Goal: Task Accomplishment & Management: Use online tool/utility

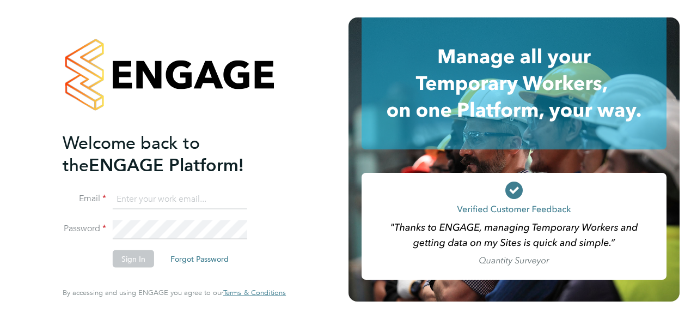
type input "[PERSON_NAME][EMAIL_ADDRESS][DOMAIN_NAME]"
click at [64, 258] on li "Sign In Forgot Password" at bounding box center [169, 264] width 213 height 28
click at [131, 256] on button "Sign In" at bounding box center [133, 258] width 41 height 17
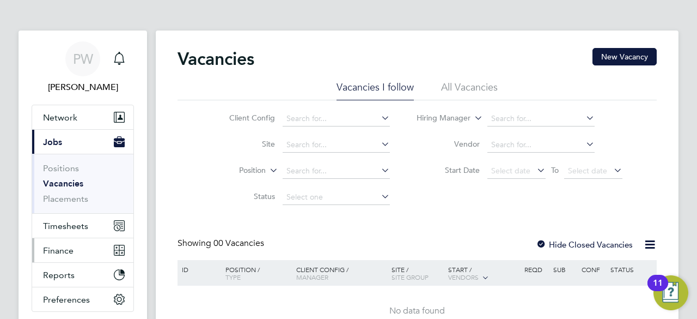
click at [53, 249] on span "Finance" at bounding box center [58, 250] width 31 height 10
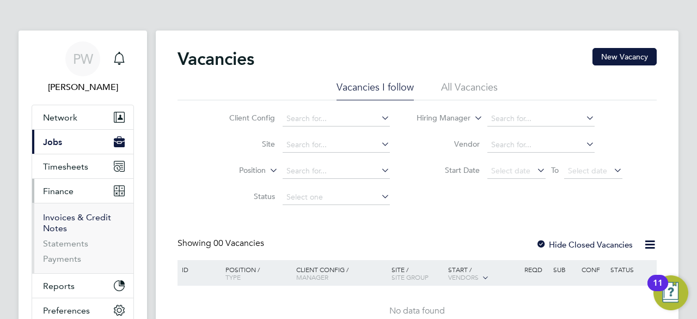
click at [56, 216] on link "Invoices & Credit Notes" at bounding box center [77, 222] width 68 height 21
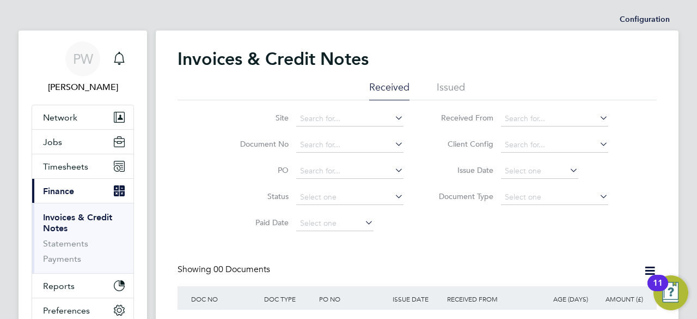
click at [56, 216] on link "Invoices & Credit Notes" at bounding box center [77, 222] width 69 height 21
click at [446, 83] on li "Issued" at bounding box center [451, 91] width 28 height 20
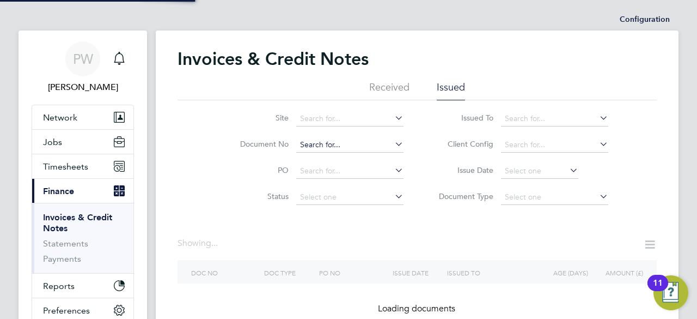
click at [309, 142] on input at bounding box center [349, 144] width 107 height 15
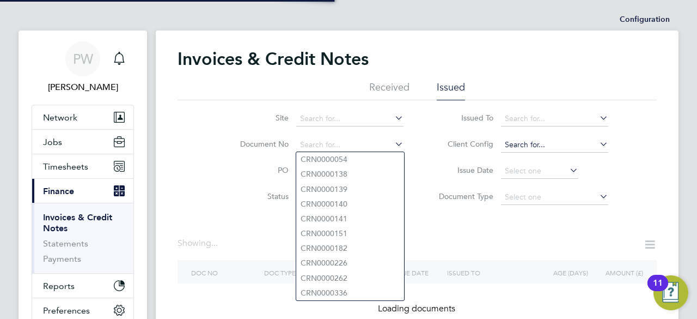
paste input "INV0049541"
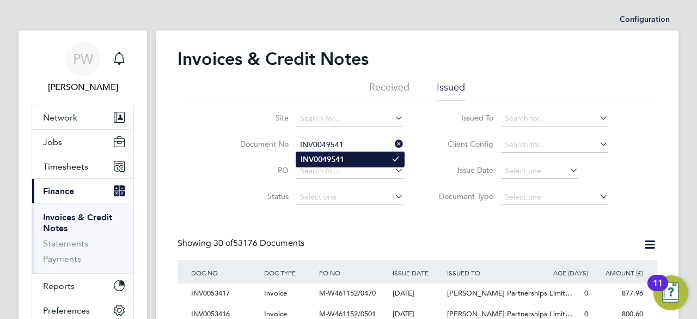
type input "INV0049541"
click at [324, 157] on b "INV0049541" at bounding box center [323, 159] width 44 height 9
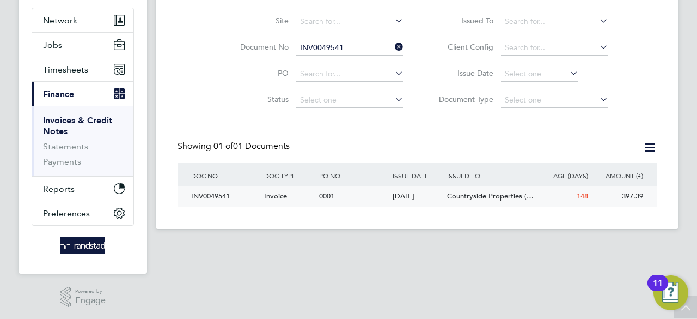
click at [214, 200] on div "INV0049541" at bounding box center [225, 196] width 73 height 20
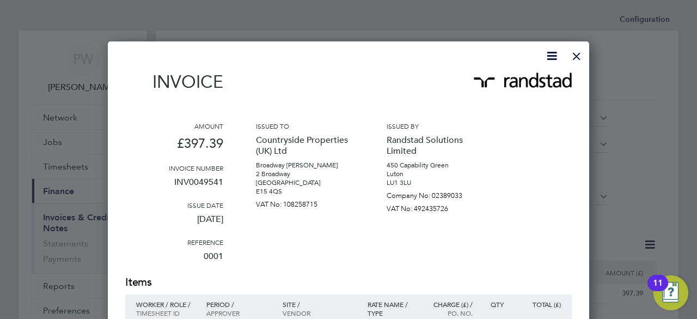
drag, startPoint x: 576, startPoint y: 56, endPoint x: 477, endPoint y: 120, distance: 118.2
click at [576, 56] on div at bounding box center [577, 54] width 20 height 20
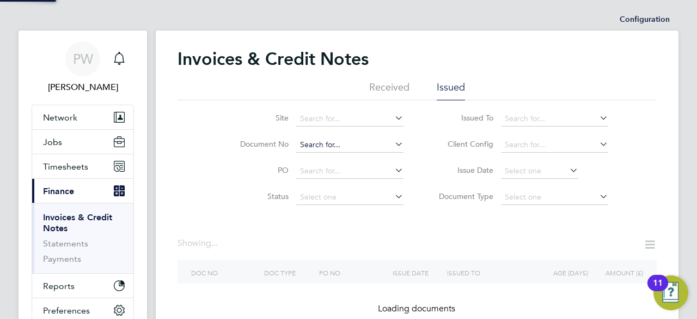
click at [351, 144] on input at bounding box center [349, 144] width 107 height 15
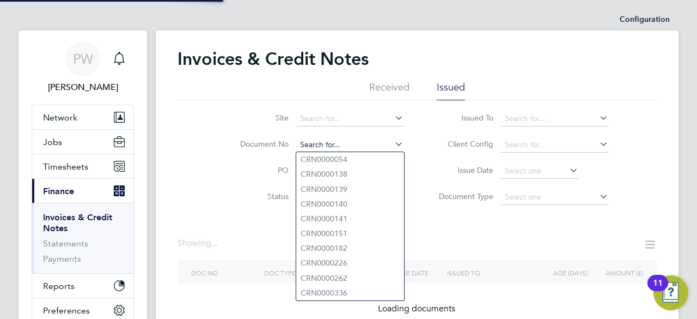
paste input "INV0051772"
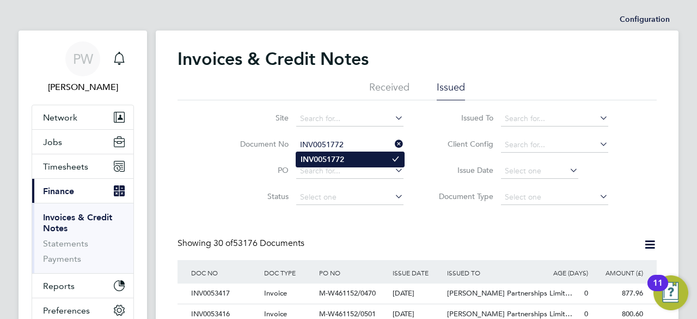
type input "INV0051772"
click at [321, 158] on b "INV0051772" at bounding box center [323, 159] width 44 height 9
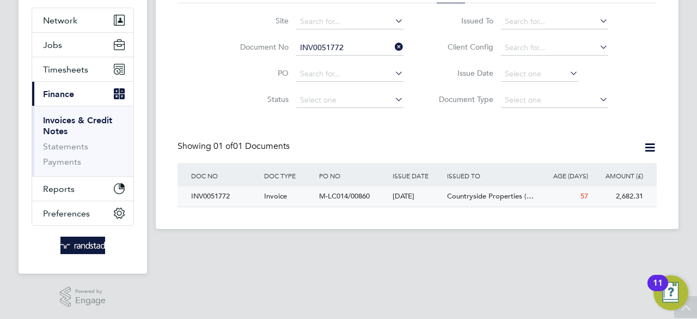
click at [209, 196] on div "INV0051772" at bounding box center [225, 196] width 73 height 20
